Goal: Task Accomplishment & Management: Use online tool/utility

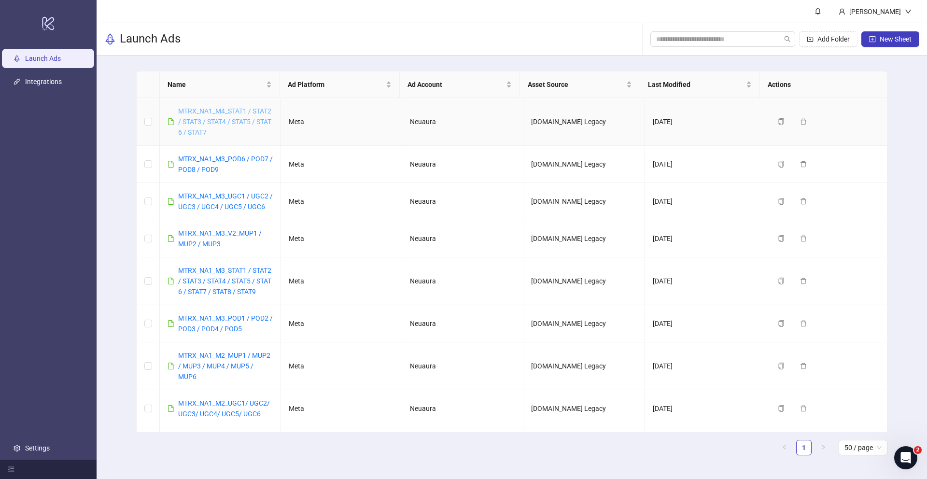
click at [227, 120] on link "MTRX_NA1_M4_STAT1 / STAT2 / STAT3 / STAT4 / STAT5 / STAT 6 / STAT7" at bounding box center [224, 121] width 93 height 29
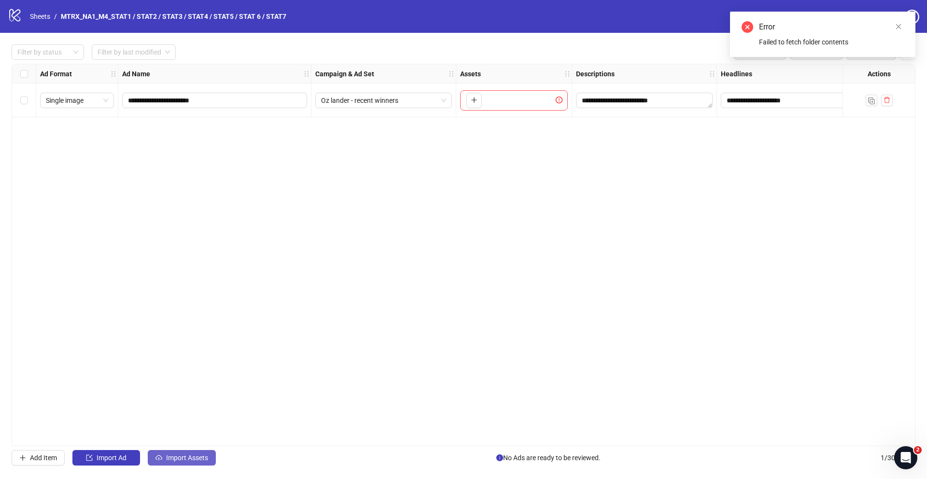
click at [189, 454] on span "Import Assets" at bounding box center [187, 458] width 42 height 8
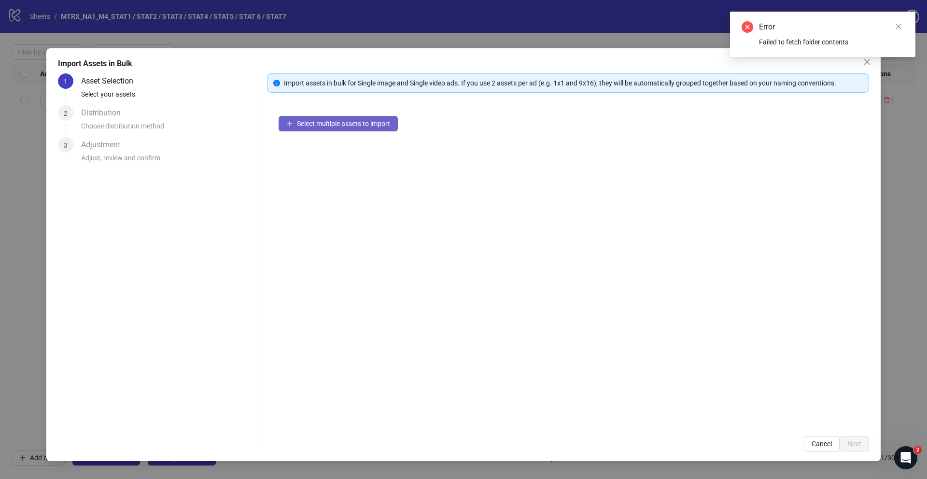
click at [352, 126] on button "Select multiple assets to import" at bounding box center [338, 123] width 119 height 15
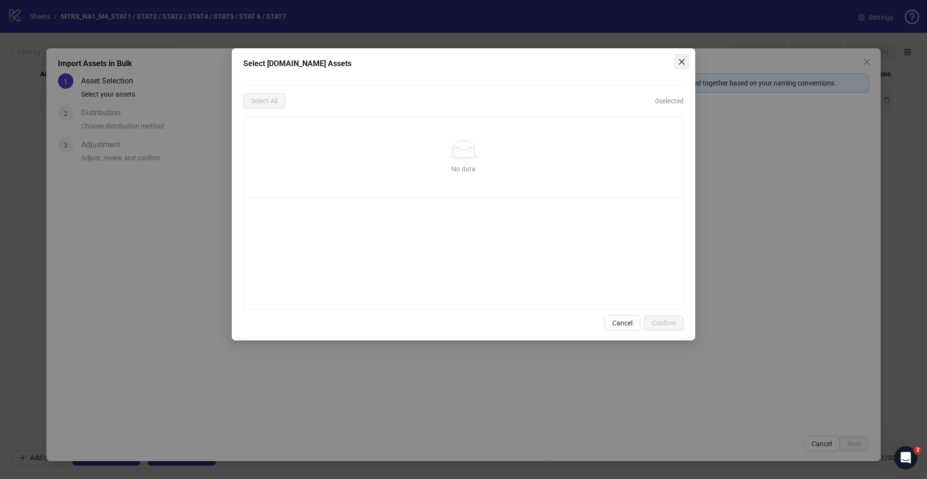
drag, startPoint x: 690, startPoint y: 58, endPoint x: 680, endPoint y: 63, distance: 11.9
click at [690, 58] on div "Select Frame.io Assets Select All 0 selected No data No data Cancel Confirm" at bounding box center [464, 194] width 464 height 292
click at [680, 63] on icon "close" at bounding box center [682, 62] width 8 height 8
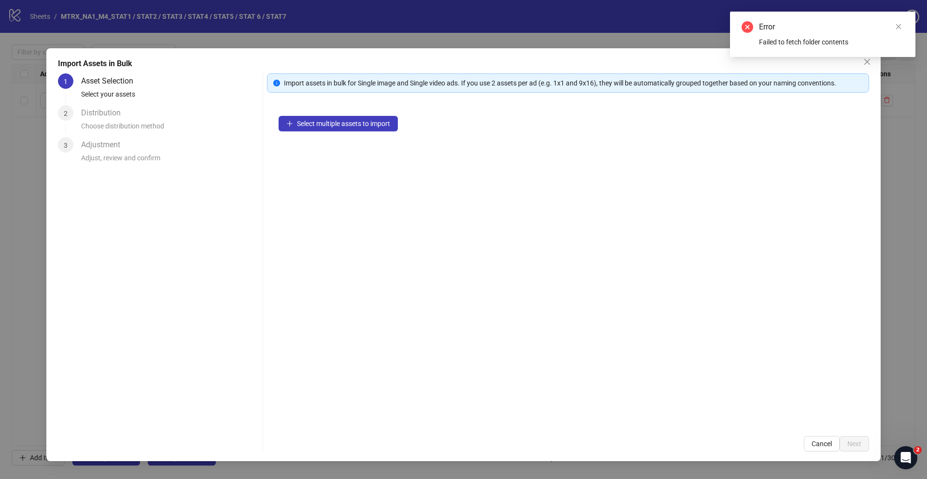
click at [868, 57] on div "Error Failed to fetch folder contents" at bounding box center [822, 34] width 185 height 45
click at [860, 57] on div "Error Failed to fetch folder contents" at bounding box center [822, 34] width 185 height 45
click at [900, 20] on div "Error Failed to fetch folder contents" at bounding box center [822, 34] width 185 height 45
click at [897, 25] on icon "close" at bounding box center [898, 26] width 5 height 5
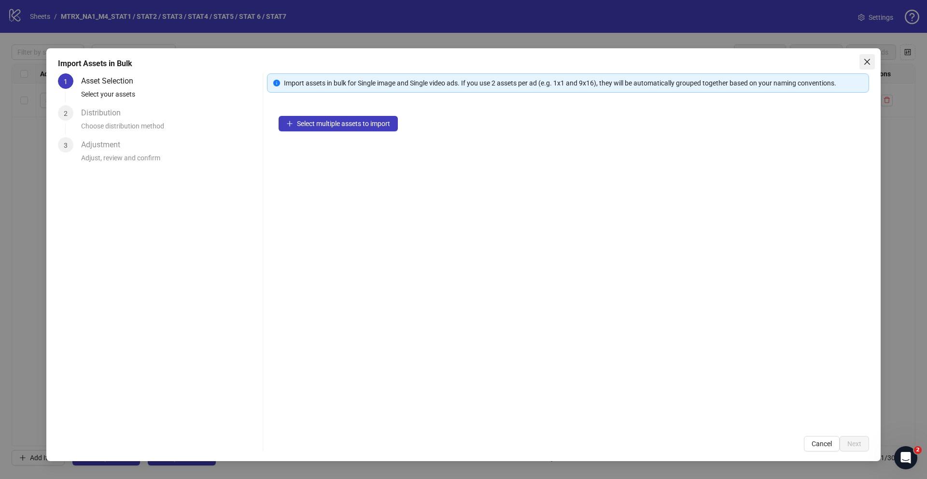
click at [870, 67] on button "Close" at bounding box center [867, 61] width 15 height 15
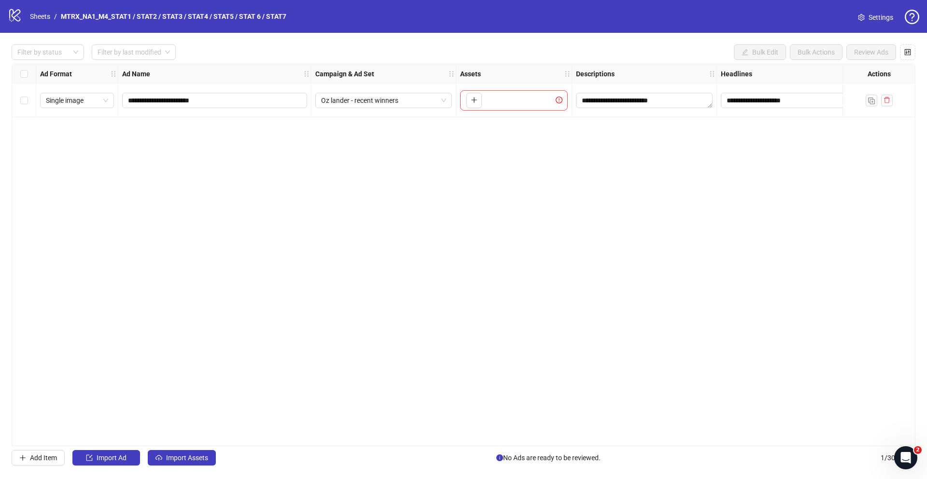
click at [880, 20] on span "Settings" at bounding box center [881, 17] width 25 height 11
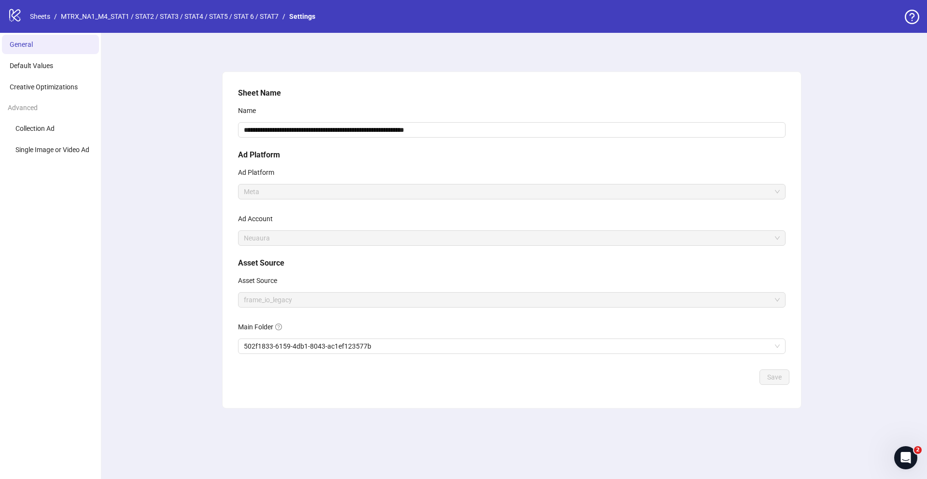
click at [16, 11] on icon at bounding box center [14, 15] width 11 height 13
click at [11, 22] on div "logo/logo-mobile" at bounding box center [15, 16] width 14 height 17
drag, startPoint x: 14, startPoint y: 17, endPoint x: 35, endPoint y: 16, distance: 21.8
click at [14, 17] on icon at bounding box center [14, 15] width 11 height 13
click at [41, 17] on link "Sheets" at bounding box center [40, 16] width 24 height 11
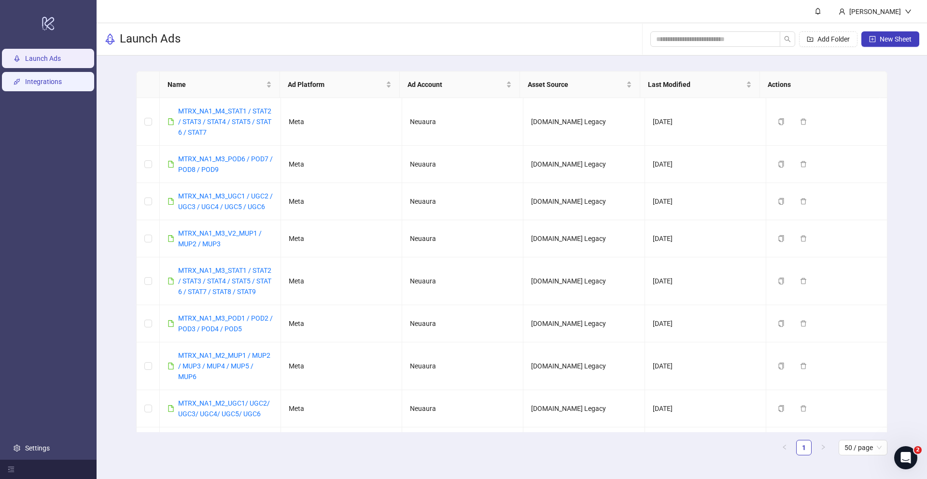
click at [44, 85] on link "Integrations" at bounding box center [43, 82] width 37 height 8
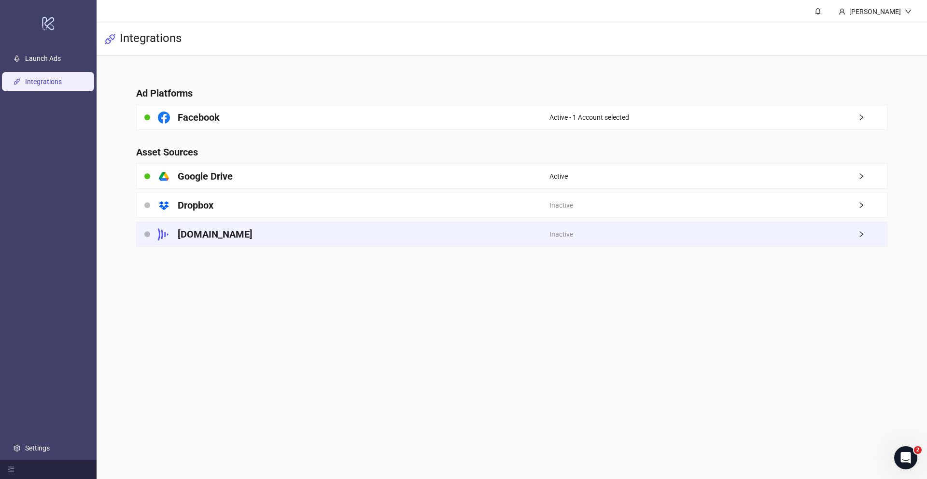
click at [237, 237] on div "[DOMAIN_NAME]" at bounding box center [343, 234] width 413 height 24
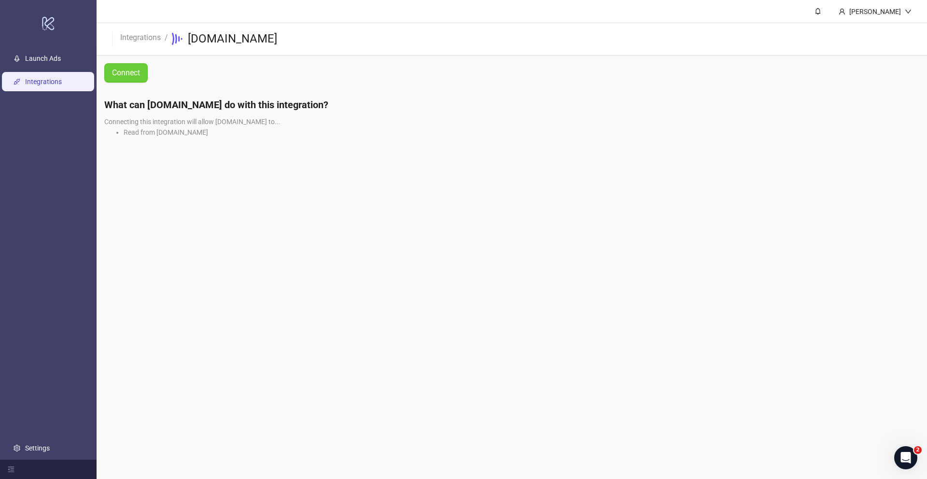
click at [110, 70] on button "Connect" at bounding box center [125, 72] width 43 height 19
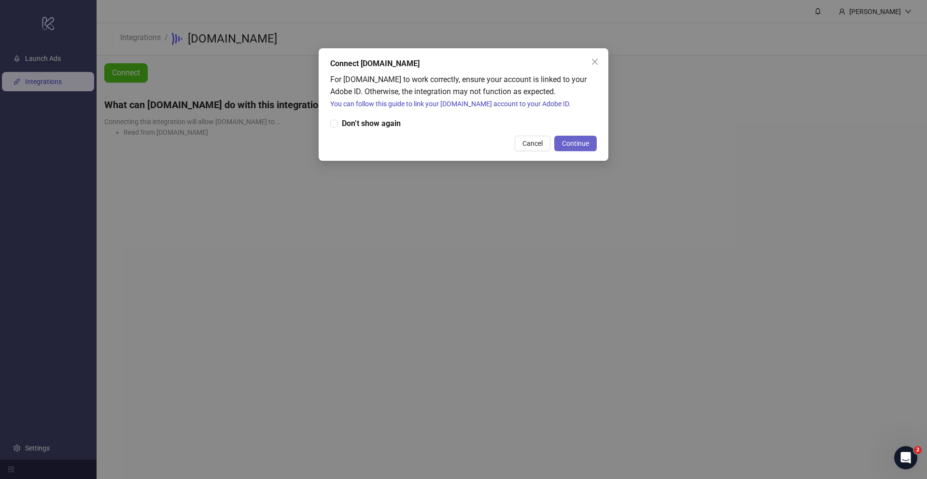
click at [592, 136] on button "Continue" at bounding box center [575, 143] width 43 height 15
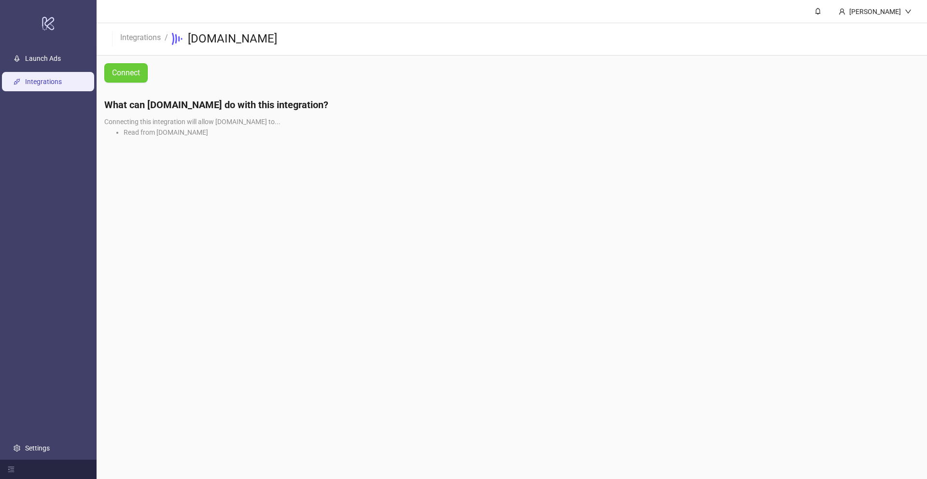
click at [134, 70] on span "Connect" at bounding box center [126, 73] width 28 height 9
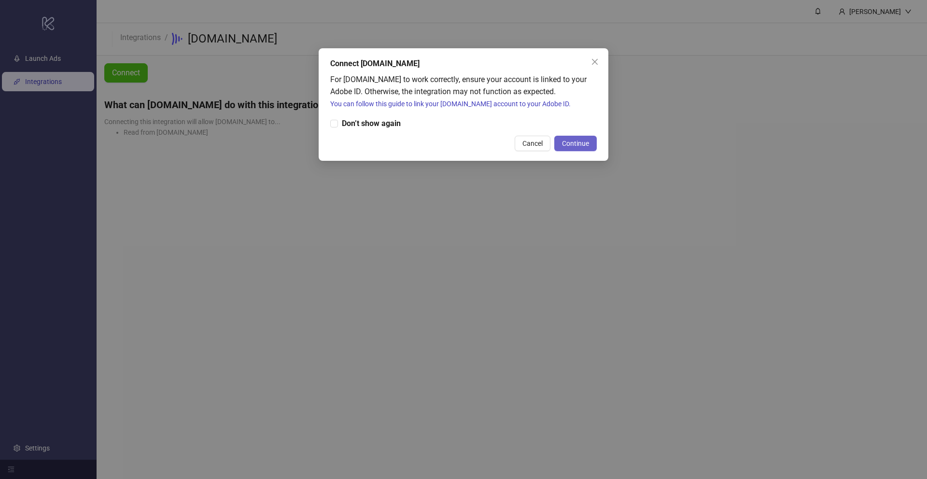
click at [562, 142] on span "Continue" at bounding box center [575, 144] width 27 height 8
